Goal: Information Seeking & Learning: Learn about a topic

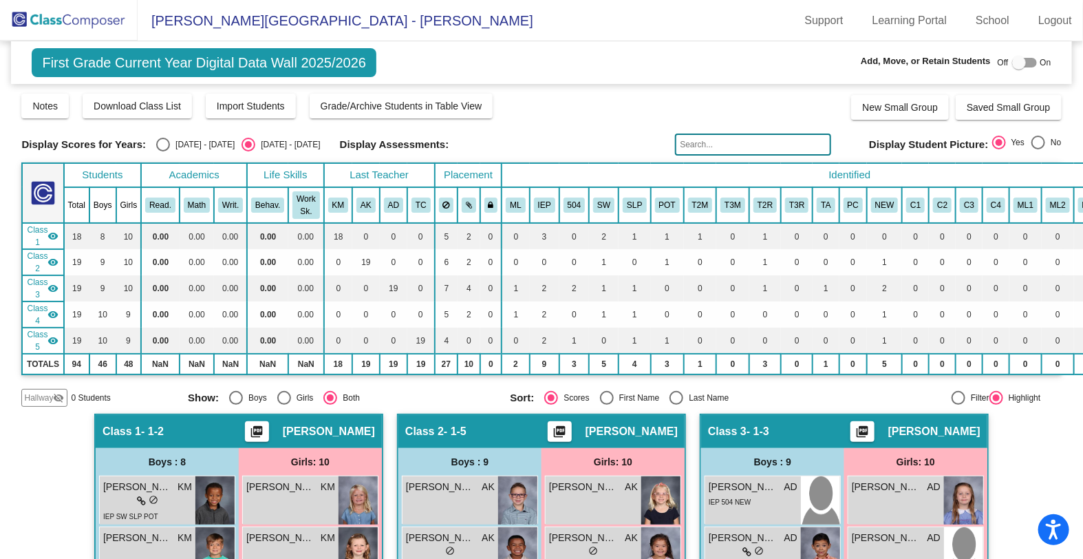
scroll to position [390, 0]
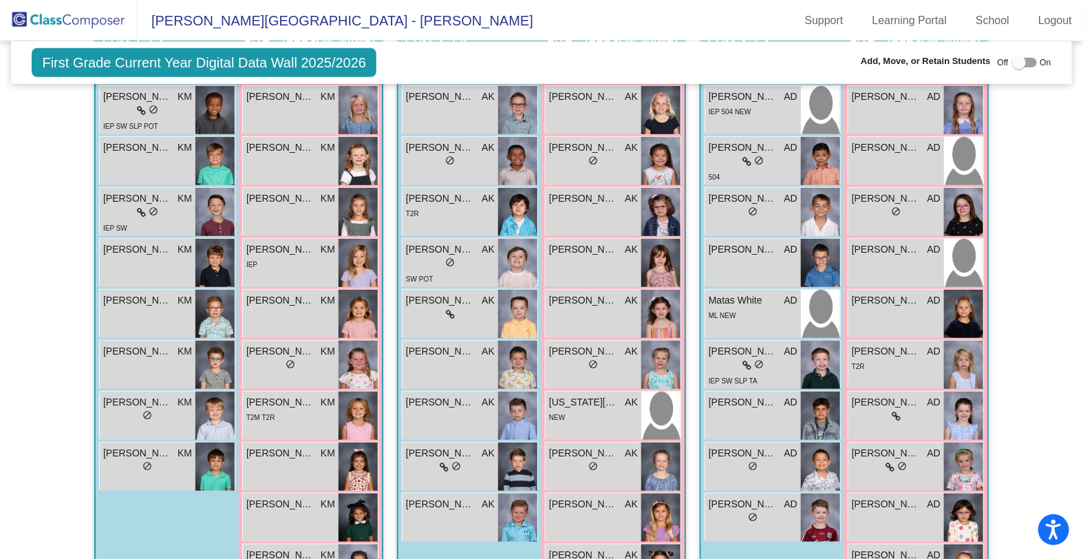
click at [79, 11] on img at bounding box center [69, 20] width 138 height 41
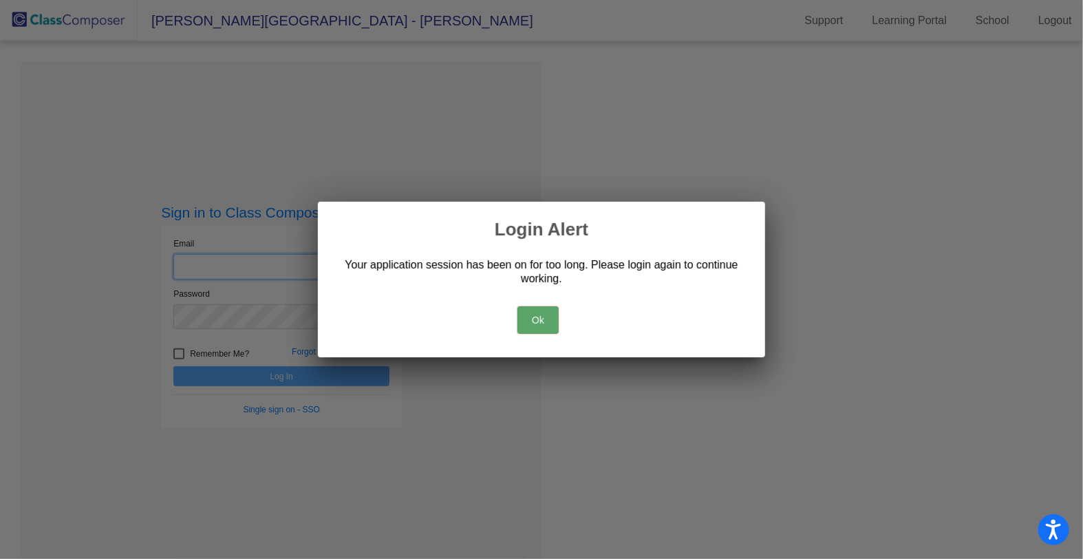
type input "[EMAIL_ADDRESS][DOMAIN_NAME]"
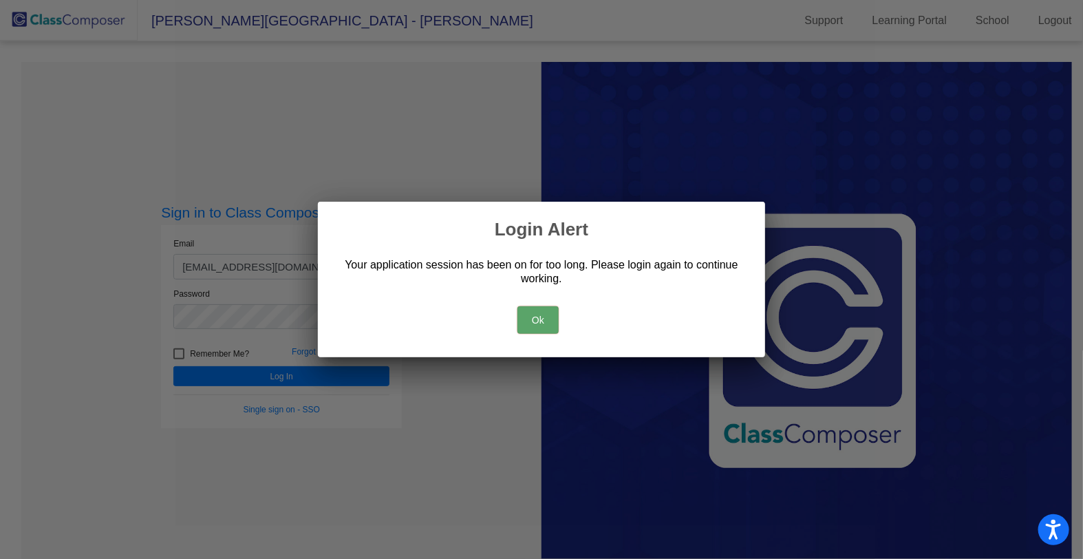
click at [547, 317] on button "Ok" at bounding box center [537, 320] width 41 height 28
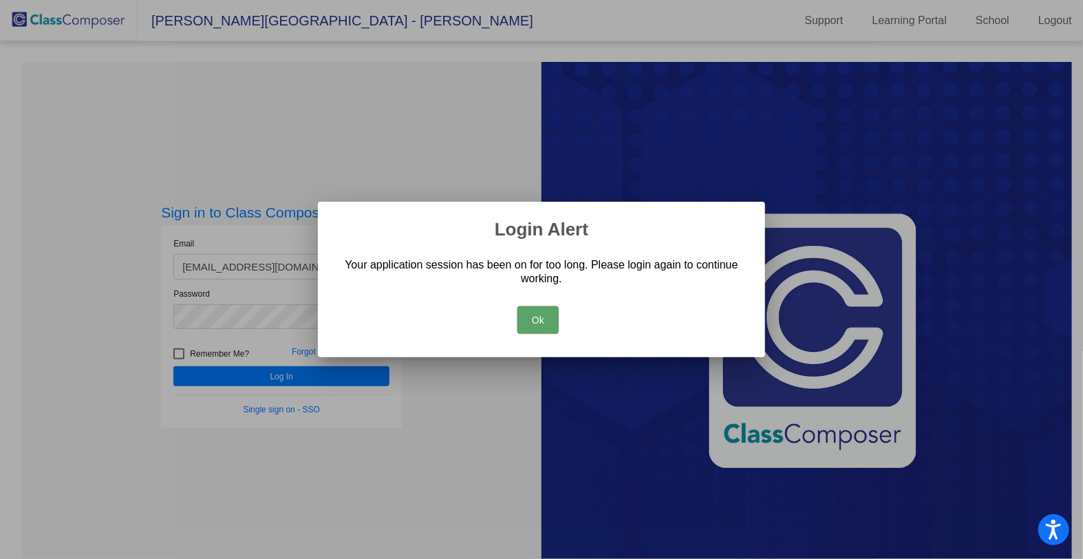
click at [543, 317] on button "Ok" at bounding box center [537, 320] width 41 height 28
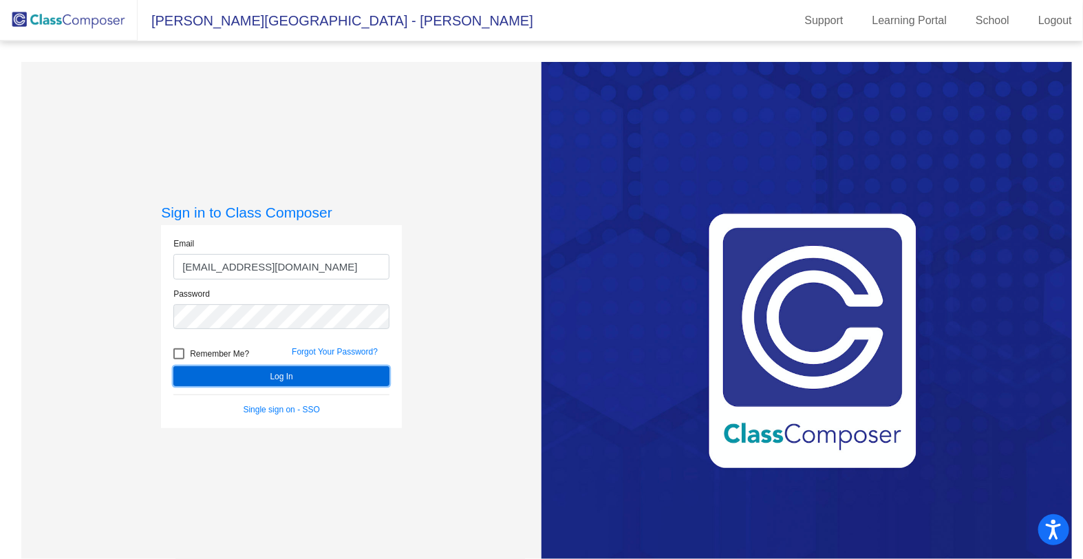
click at [316, 374] on button "Log In" at bounding box center [281, 376] width 216 height 20
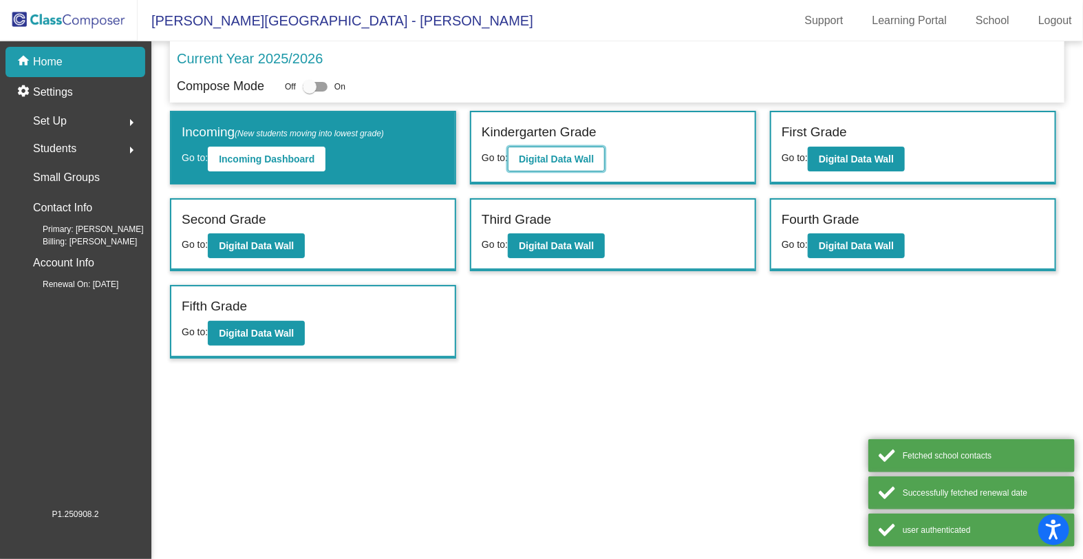
click at [548, 153] on b "Digital Data Wall" at bounding box center [556, 158] width 75 height 11
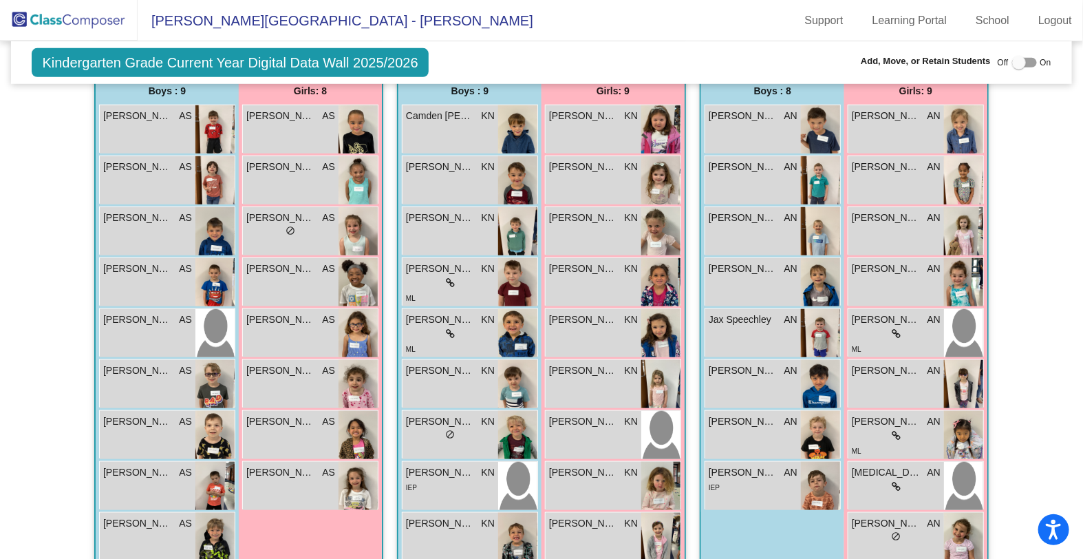
scroll to position [367, 0]
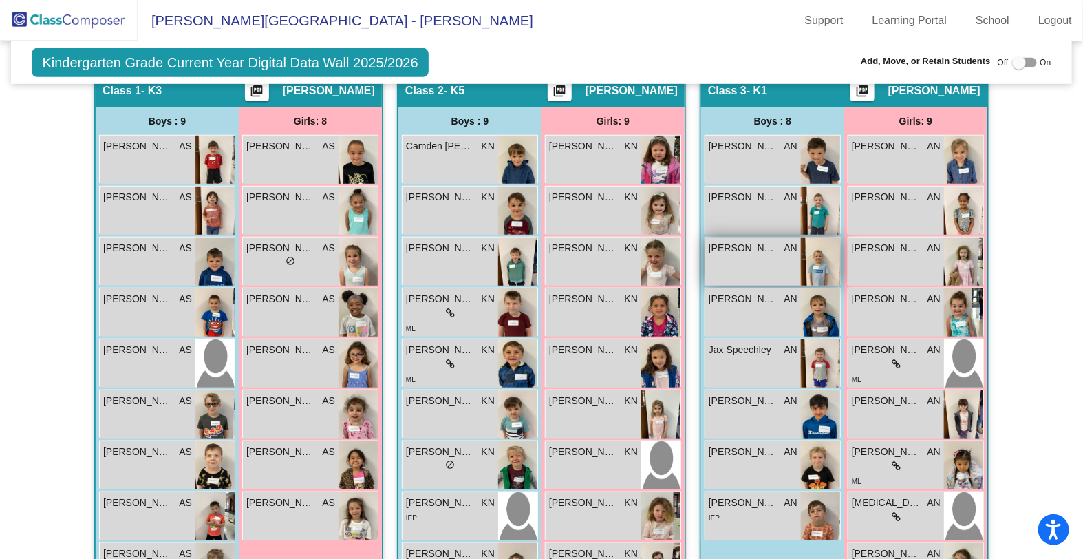
click at [819, 257] on img at bounding box center [820, 261] width 39 height 48
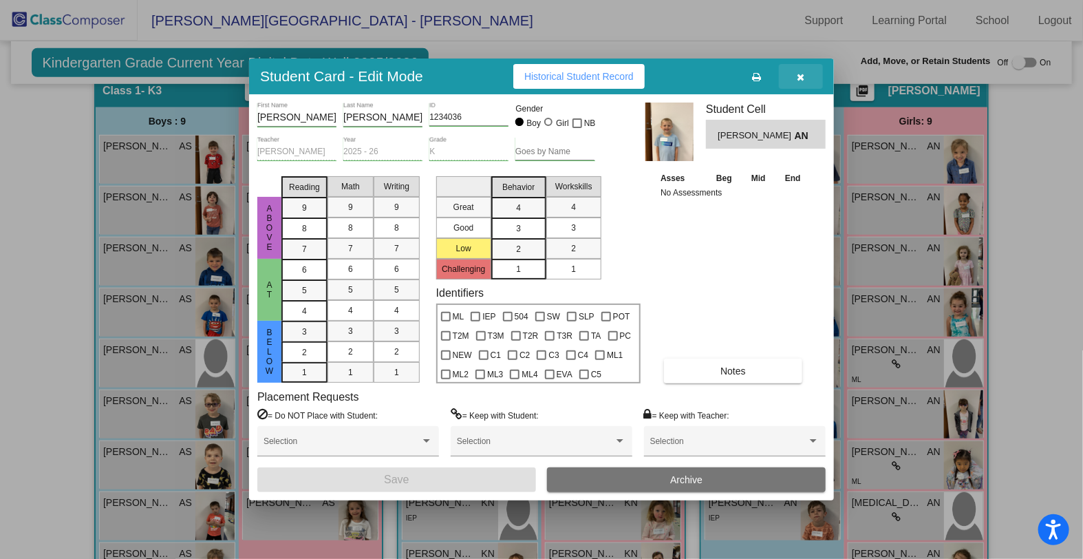
click at [801, 76] on icon "button" at bounding box center [801, 77] width 8 height 10
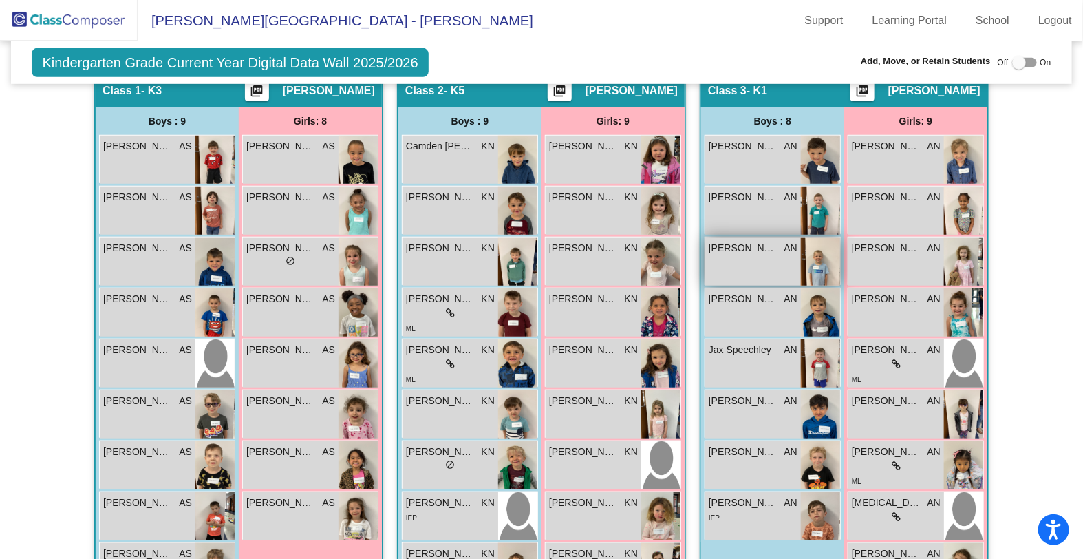
click at [820, 268] on img at bounding box center [820, 261] width 39 height 48
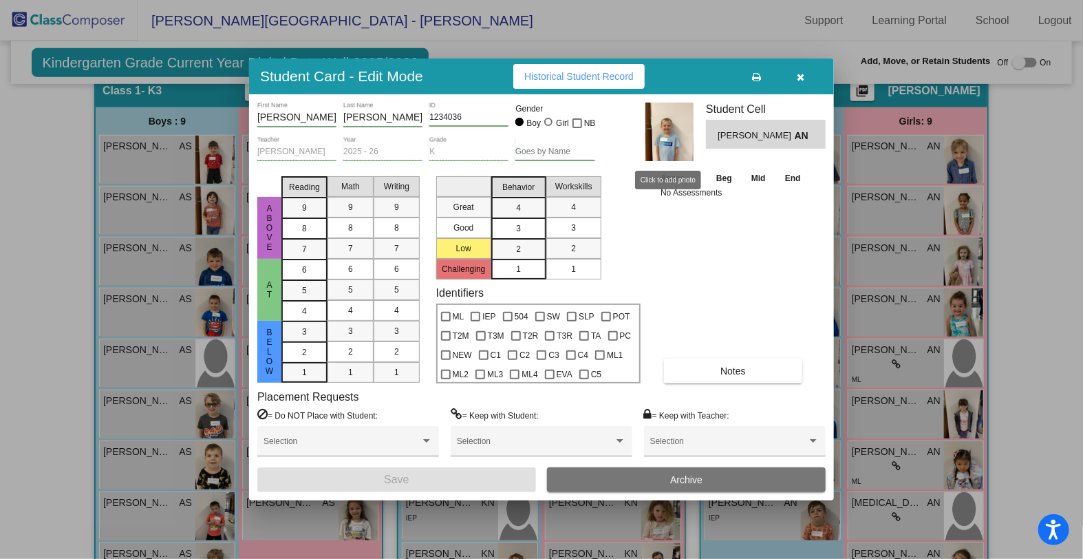
click at [674, 157] on img at bounding box center [669, 132] width 48 height 58
click at [801, 76] on icon "button" at bounding box center [801, 77] width 8 height 10
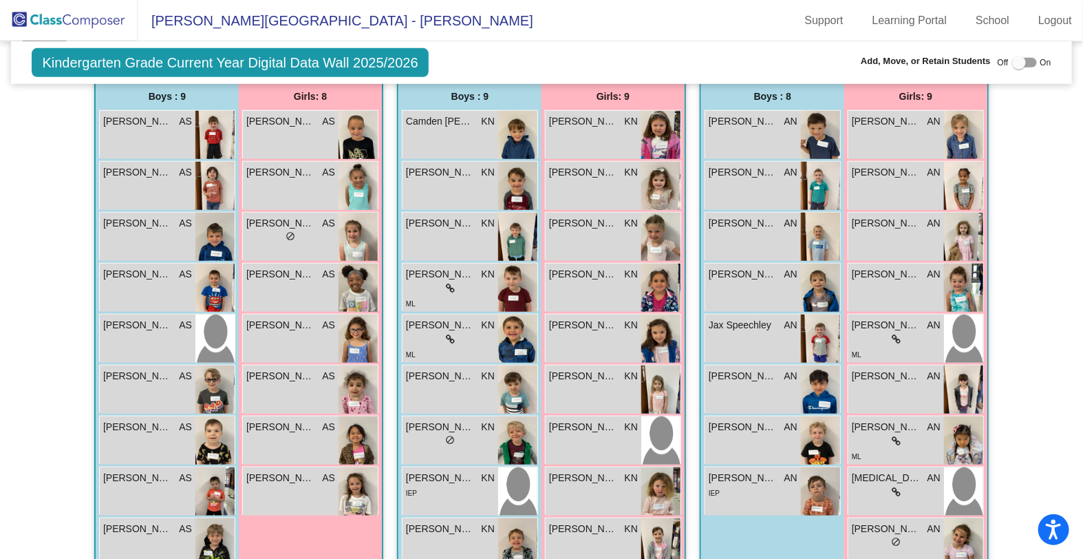
scroll to position [393, 0]
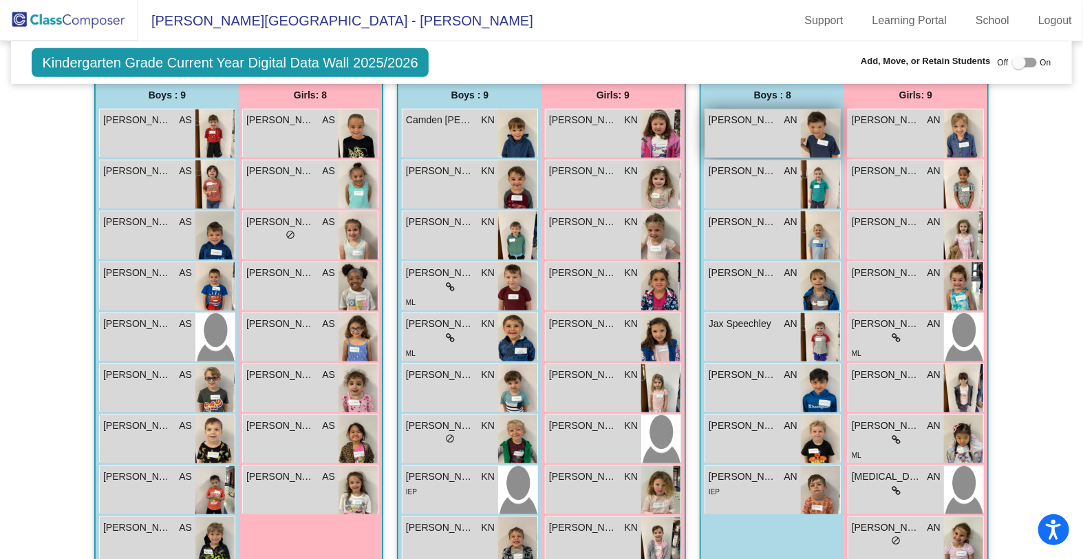
click at [811, 151] on img at bounding box center [820, 133] width 39 height 48
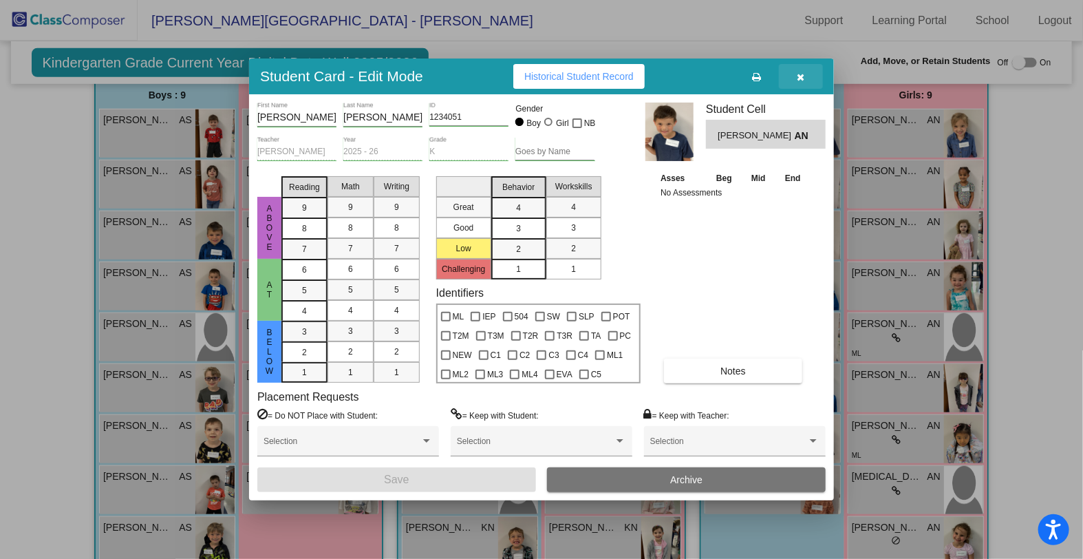
click at [802, 79] on icon "button" at bounding box center [801, 77] width 8 height 10
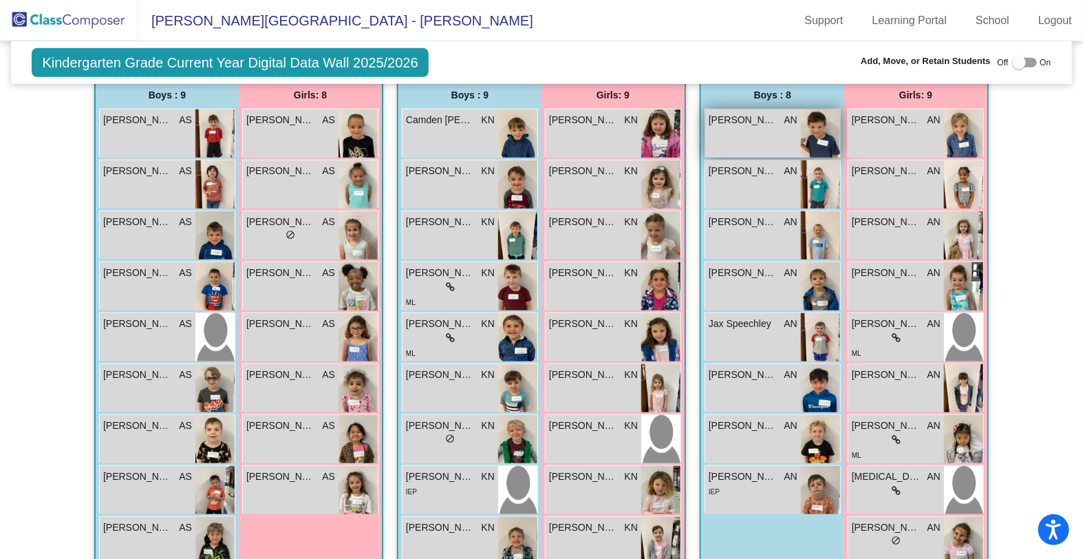
click at [810, 130] on img at bounding box center [820, 133] width 39 height 48
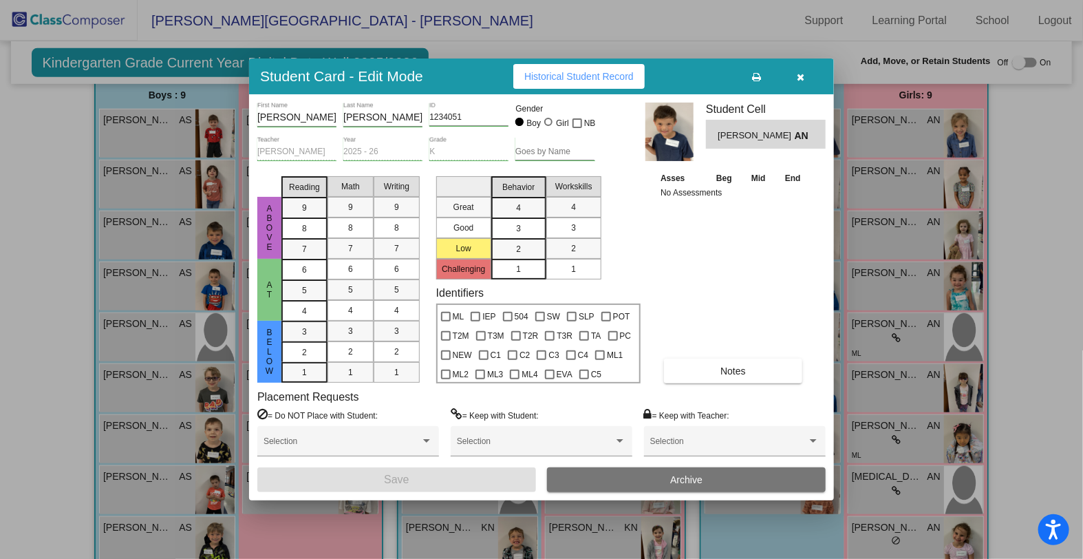
click at [798, 83] on button "button" at bounding box center [801, 76] width 44 height 25
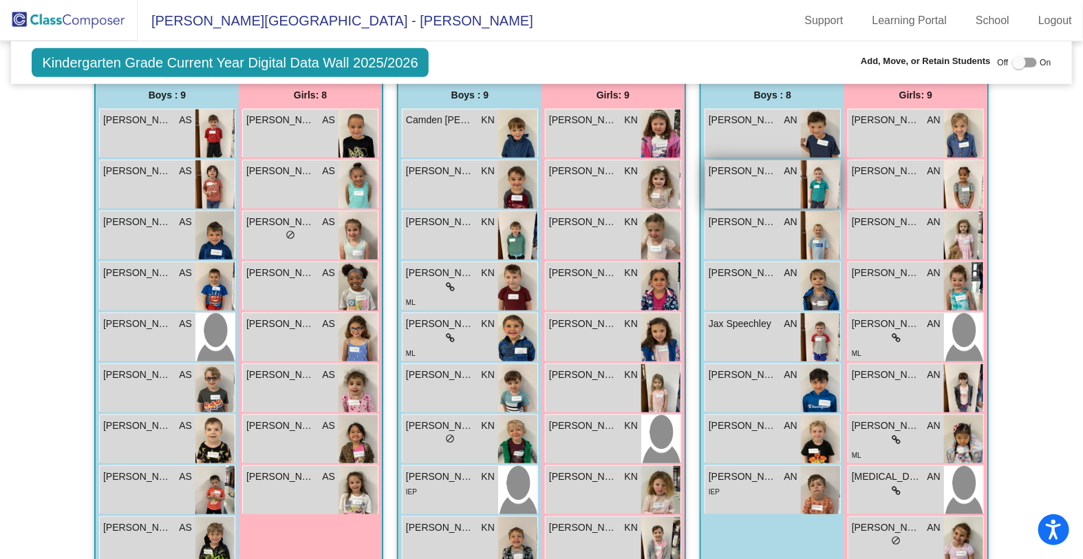
click at [769, 169] on span "[PERSON_NAME]" at bounding box center [743, 171] width 69 height 14
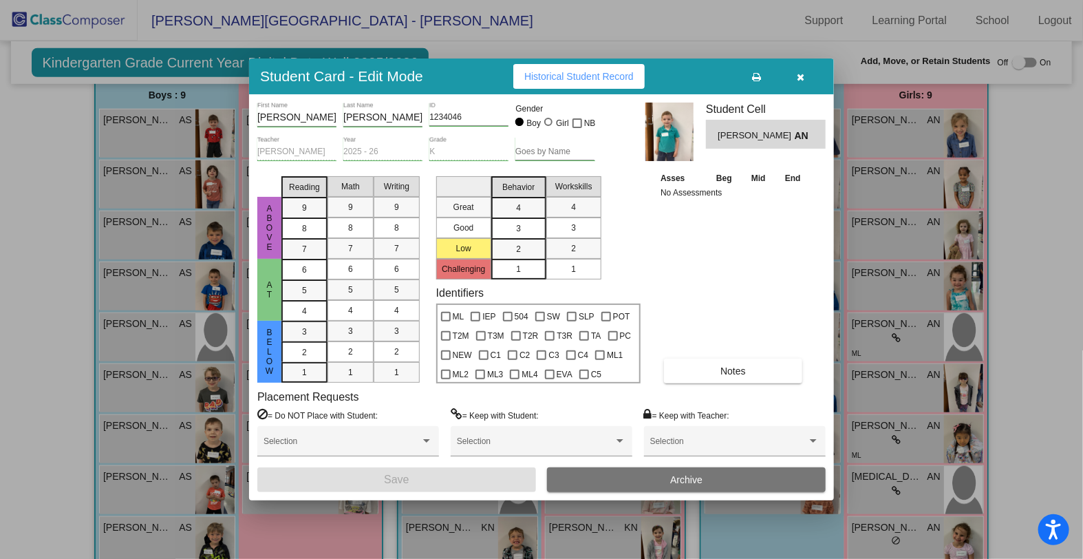
click at [803, 69] on button "button" at bounding box center [801, 76] width 44 height 25
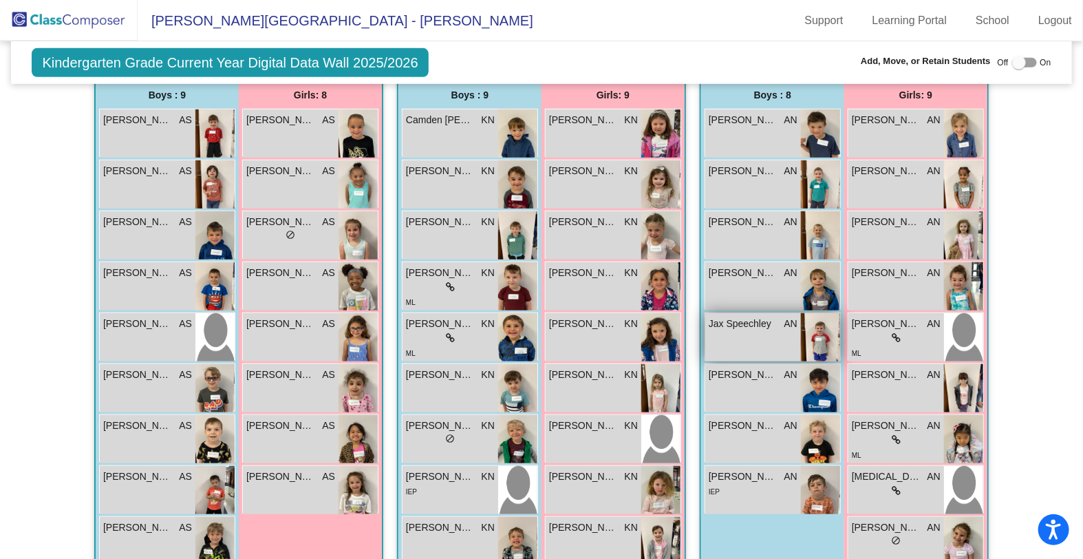
click at [814, 341] on img at bounding box center [820, 337] width 39 height 48
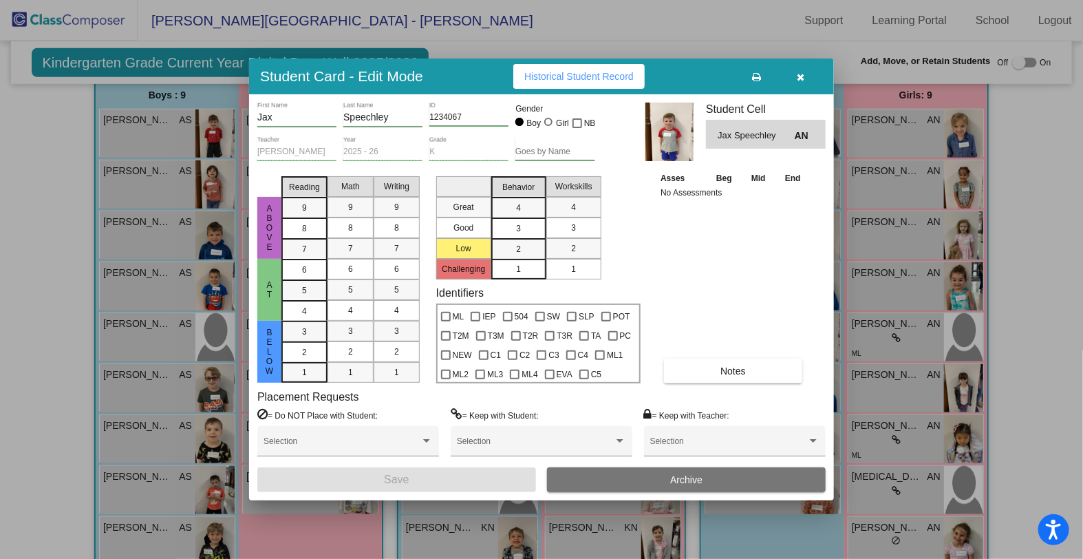
click at [799, 74] on icon "button" at bounding box center [801, 77] width 8 height 10
